Goal: Communication & Community: Answer question/provide support

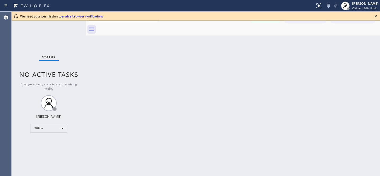
click at [376, 16] on icon at bounding box center [376, 16] width 6 height 6
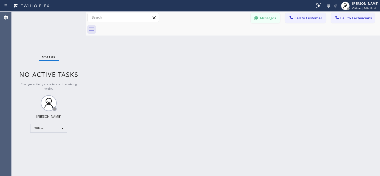
click at [265, 18] on button "Messages" at bounding box center [265, 18] width 29 height 10
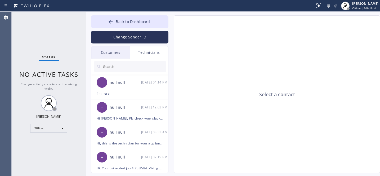
click at [121, 53] on div "Customers" at bounding box center [110, 52] width 38 height 12
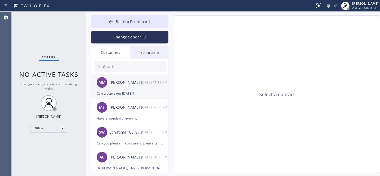
click at [122, 90] on div "Can u come out [DATE]?" at bounding box center [130, 93] width 66 height 6
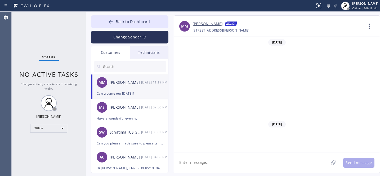
scroll to position [363, 0]
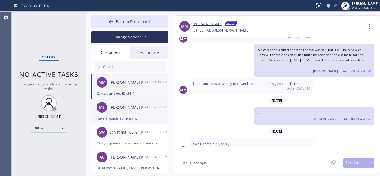
click at [134, 117] on div "Have a wonderful evening" at bounding box center [130, 118] width 66 height 6
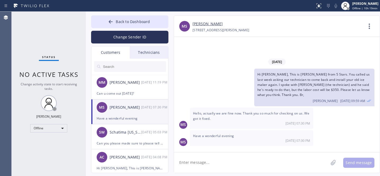
scroll to position [0, 0]
click at [124, 87] on div "MM [PERSON_NAME] [DATE] 11:19 PM" at bounding box center [129, 82] width 77 height 16
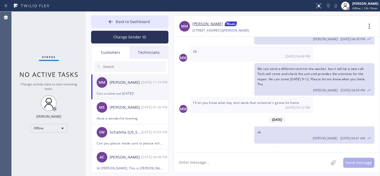
scroll to position [340, 0]
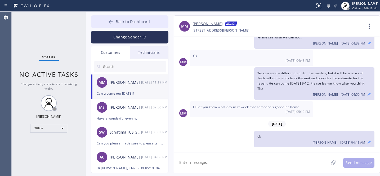
drag, startPoint x: 127, startPoint y: 22, endPoint x: 135, endPoint y: 17, distance: 9.7
click at [127, 21] on span "Back to Dashboard" at bounding box center [133, 21] width 34 height 5
